Goal: Find specific page/section: Find specific page/section

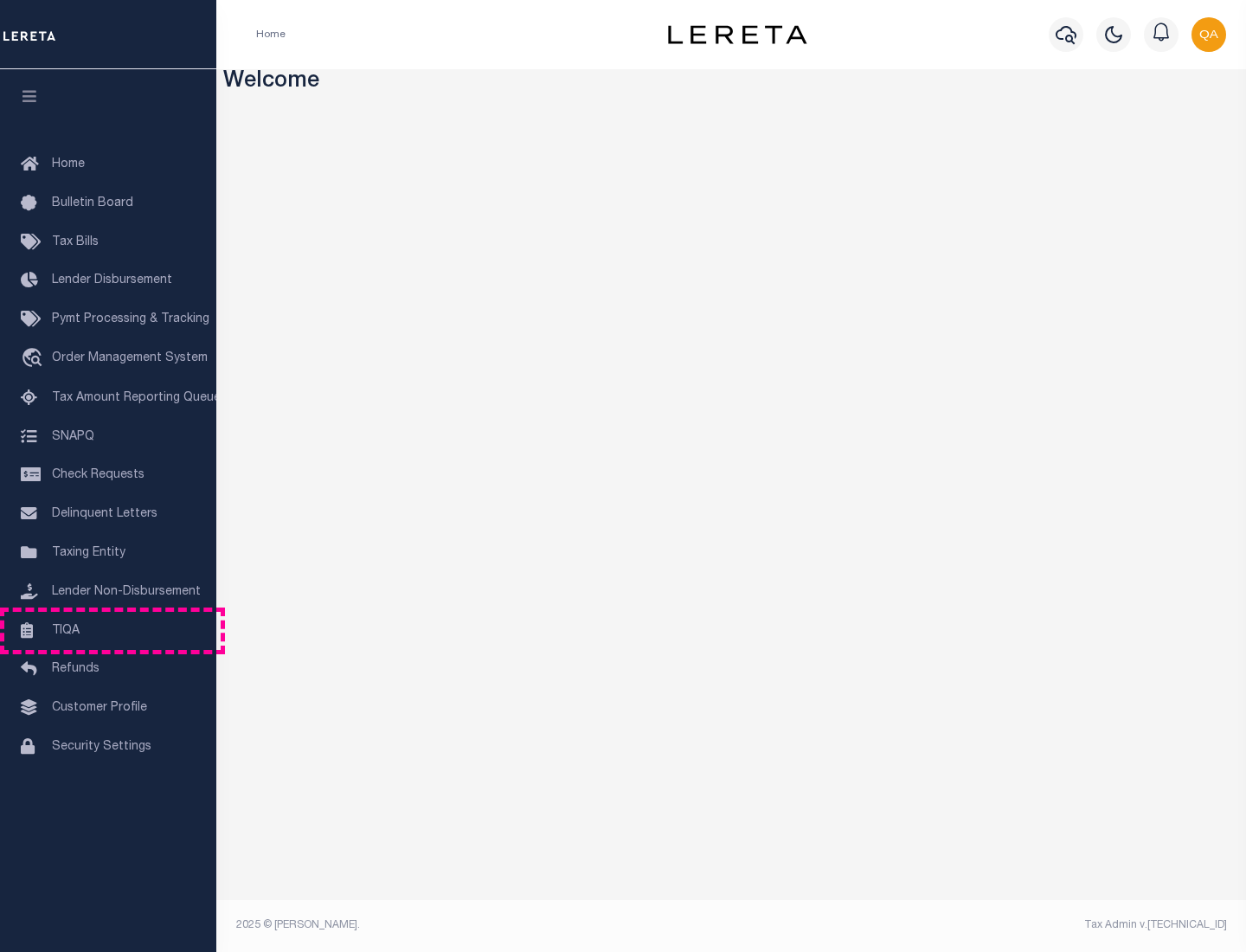
click at [108, 630] on link "TIQA" at bounding box center [108, 631] width 216 height 38
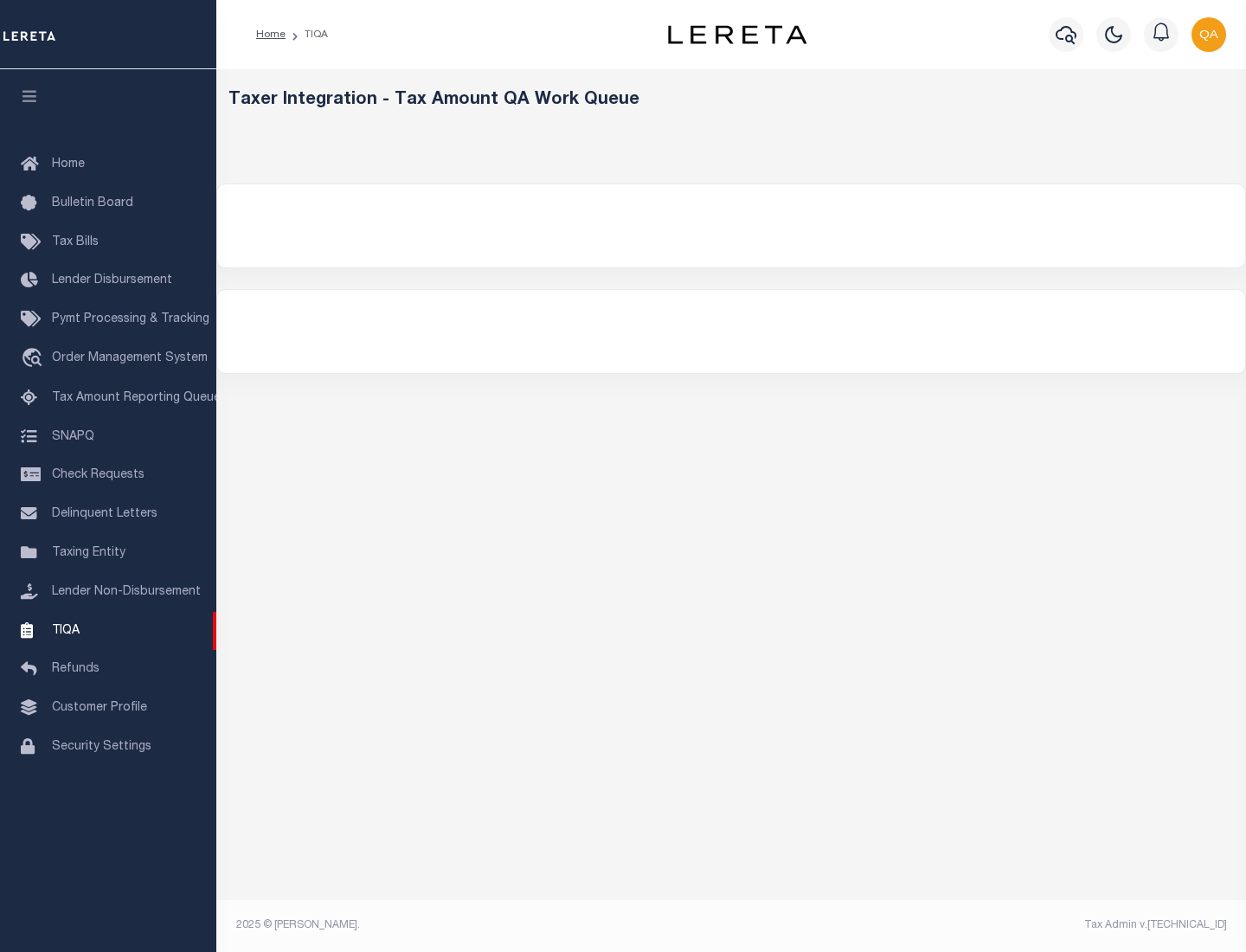
select select "200"
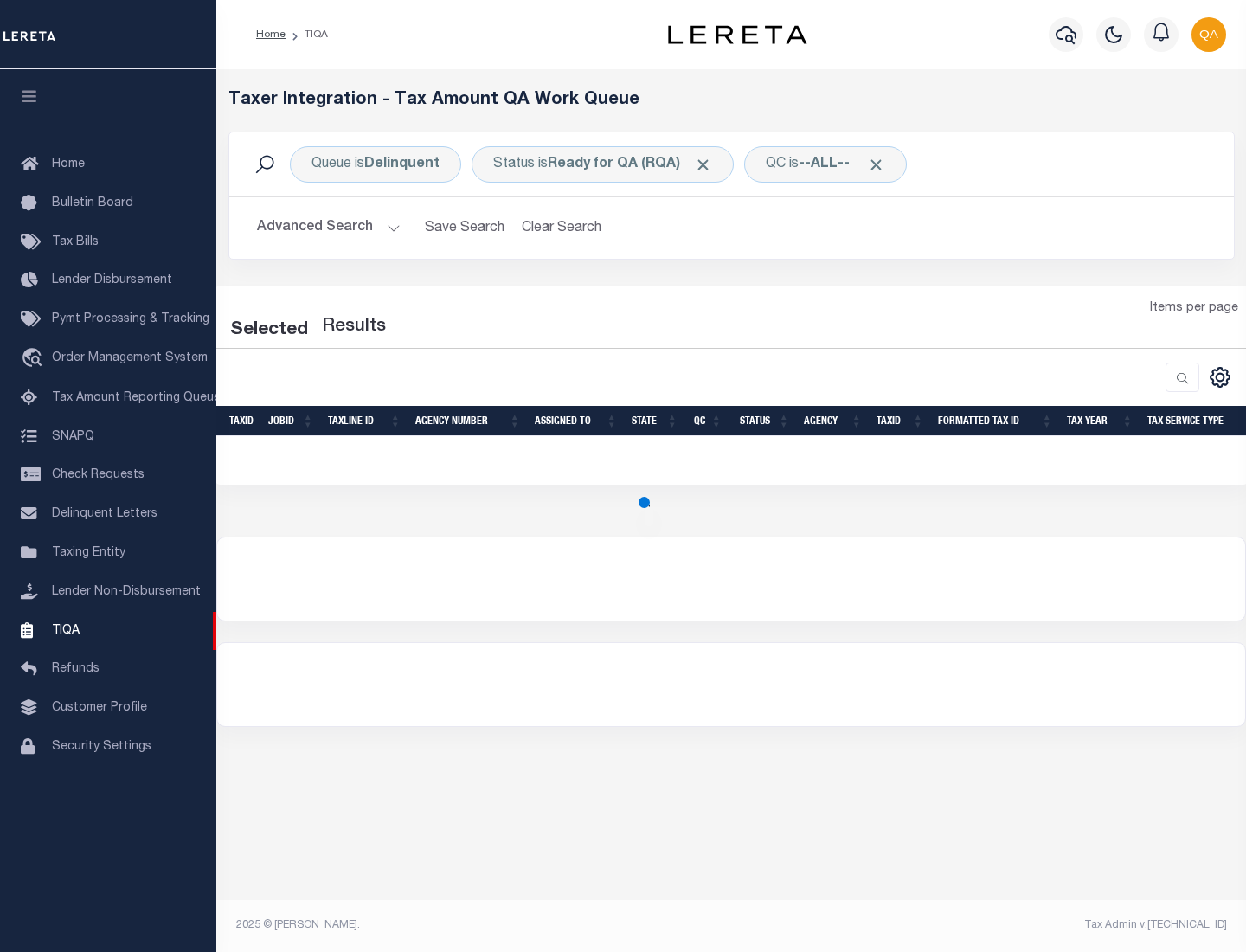
select select "200"
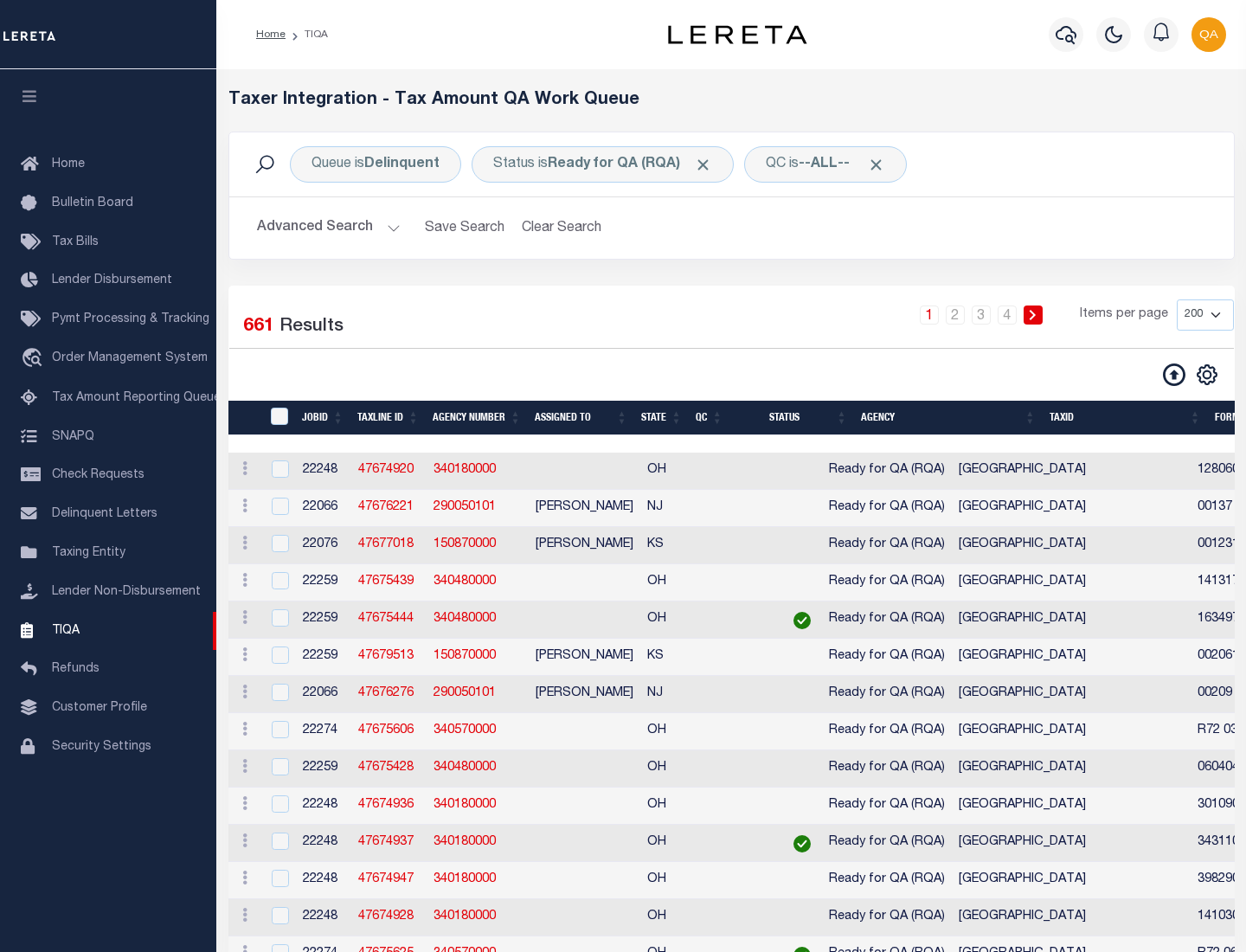
click at [709, 164] on span "Click to Remove" at bounding box center [702, 164] width 18 height 18
